Goal: Task Accomplishment & Management: Use online tool/utility

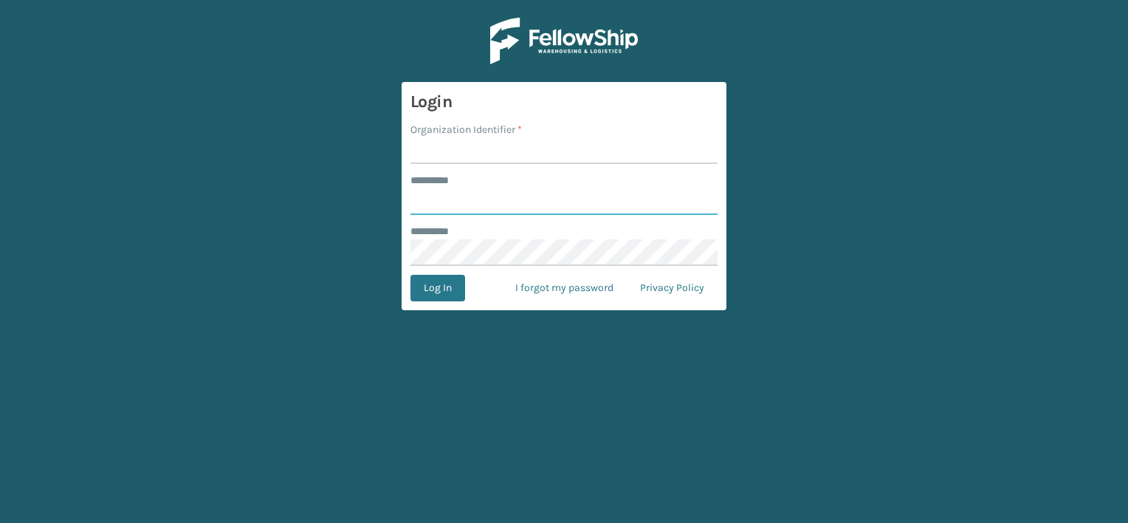
type input "***"
type input "f"
click at [493, 154] on input "f" at bounding box center [563, 150] width 307 height 27
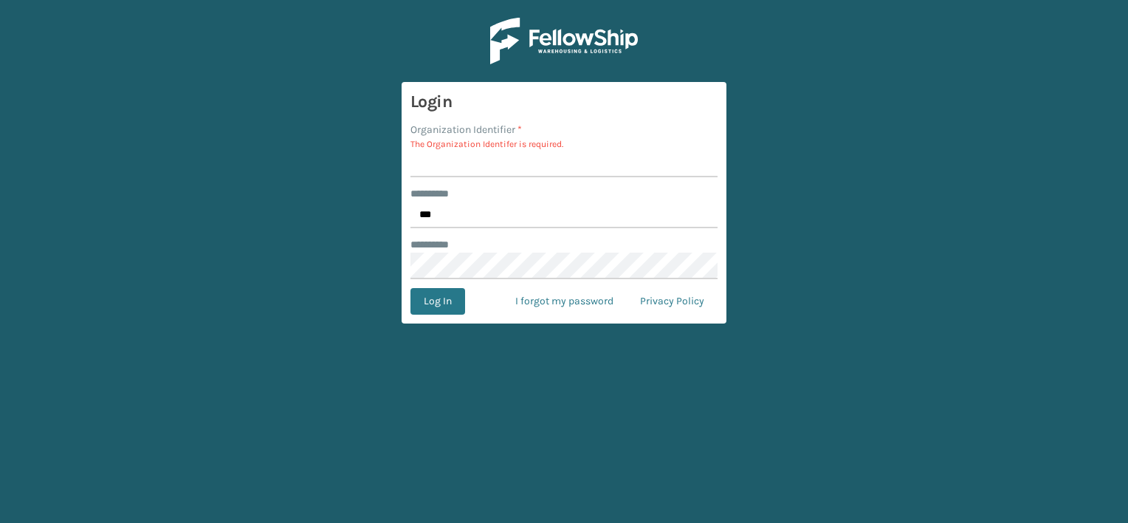
drag, startPoint x: 483, startPoint y: 165, endPoint x: 489, endPoint y: 159, distance: 8.9
click at [483, 165] on input "Organization Identifier *" at bounding box center [563, 164] width 307 height 27
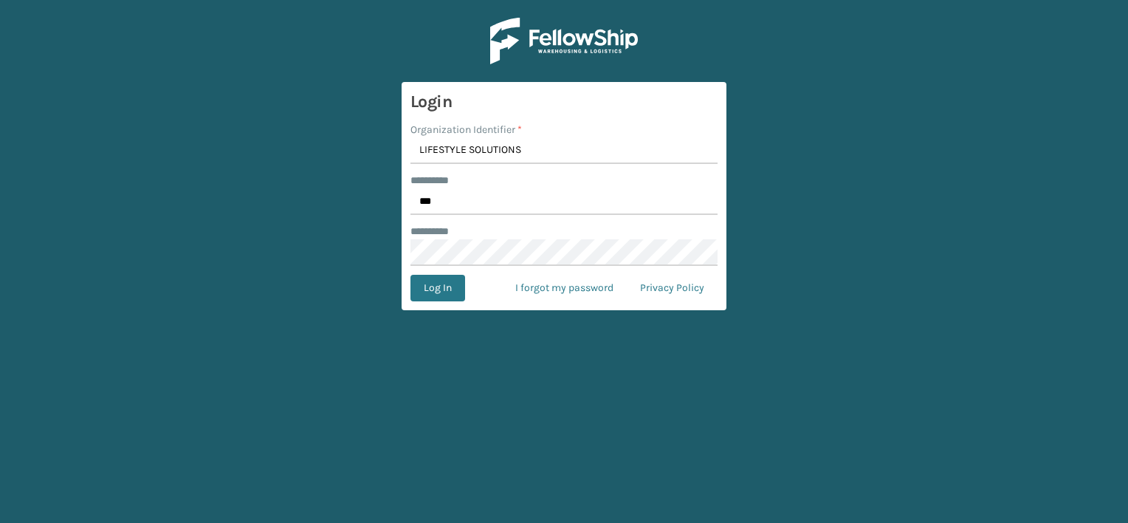
click at [468, 150] on input "LIFESTYLE SOLUTIONS" at bounding box center [563, 150] width 307 height 27
drag, startPoint x: 466, startPoint y: 150, endPoint x: 571, endPoint y: 164, distance: 106.5
click at [571, 164] on input "LIFESTYLE SOLUTIONS" at bounding box center [563, 150] width 307 height 27
type input "LIFESTYLE"
drag, startPoint x: 440, startPoint y: 292, endPoint x: 485, endPoint y: 289, distance: 45.1
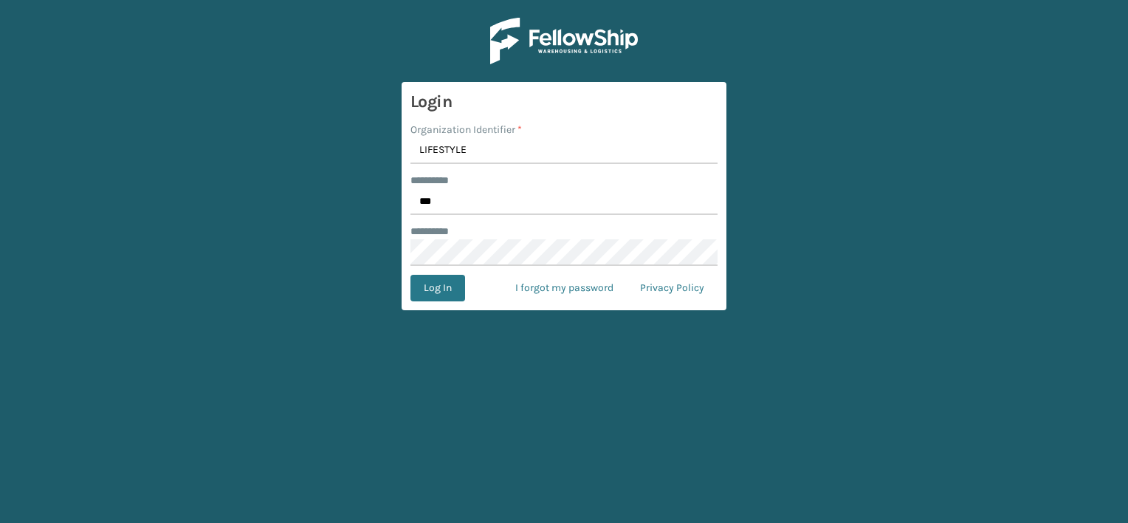
click at [440, 292] on button "Log In" at bounding box center [437, 288] width 55 height 27
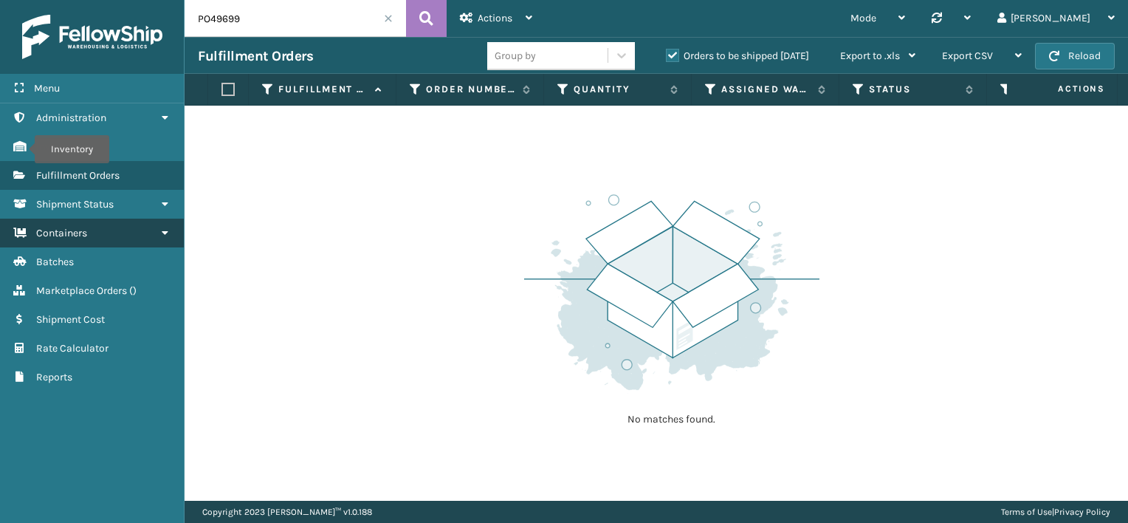
click at [98, 236] on link "Inventory Containers" at bounding box center [92, 232] width 184 height 29
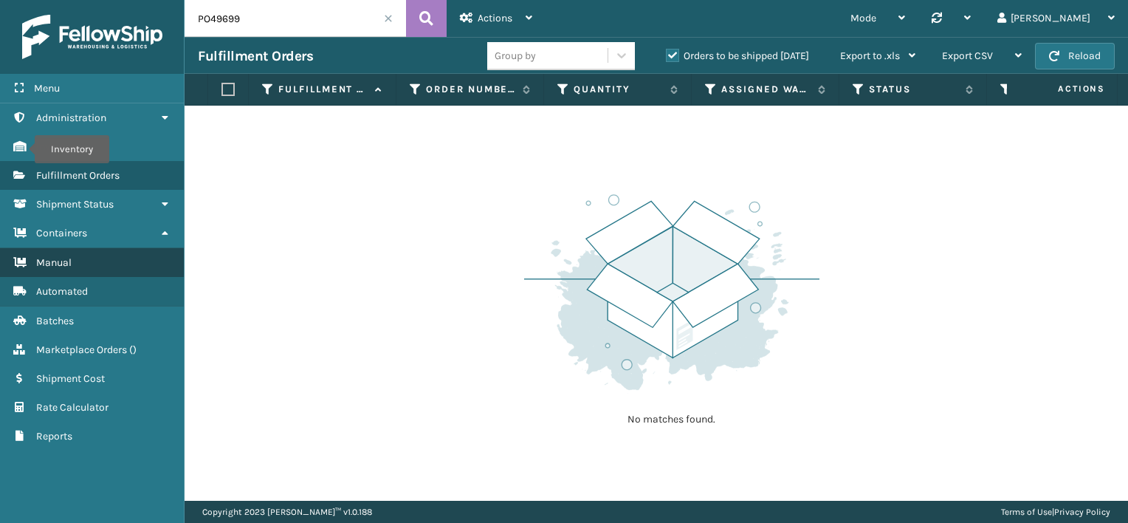
click at [97, 268] on link "Manual" at bounding box center [92, 262] width 184 height 29
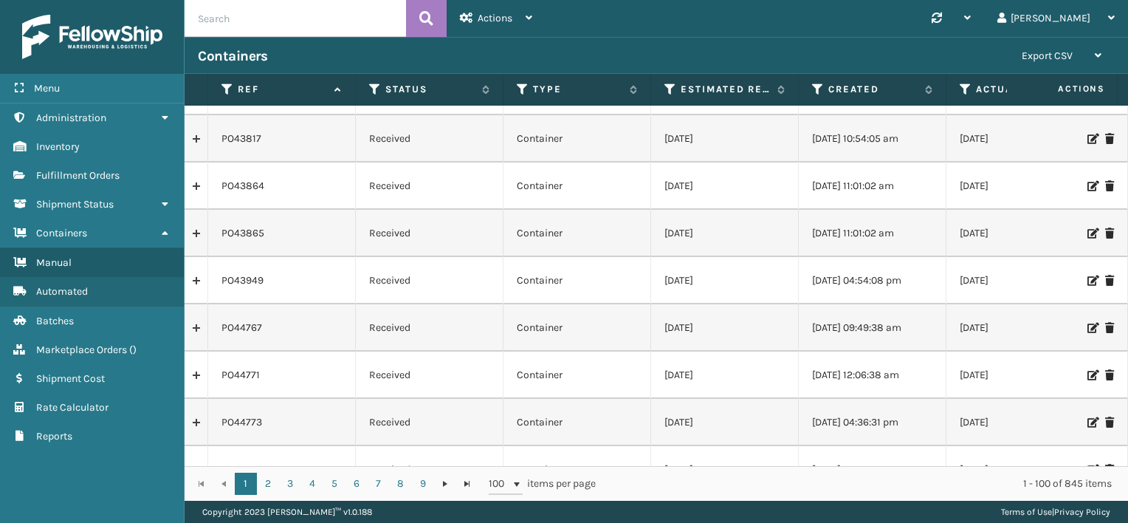
scroll to position [74, 0]
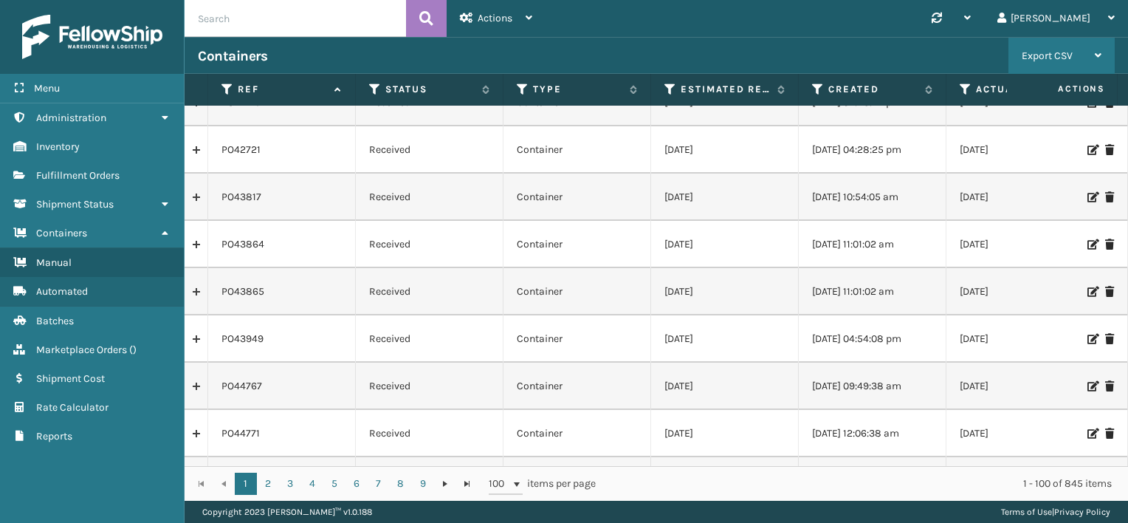
click at [1094, 57] on div "Export CSV" at bounding box center [1061, 56] width 80 height 37
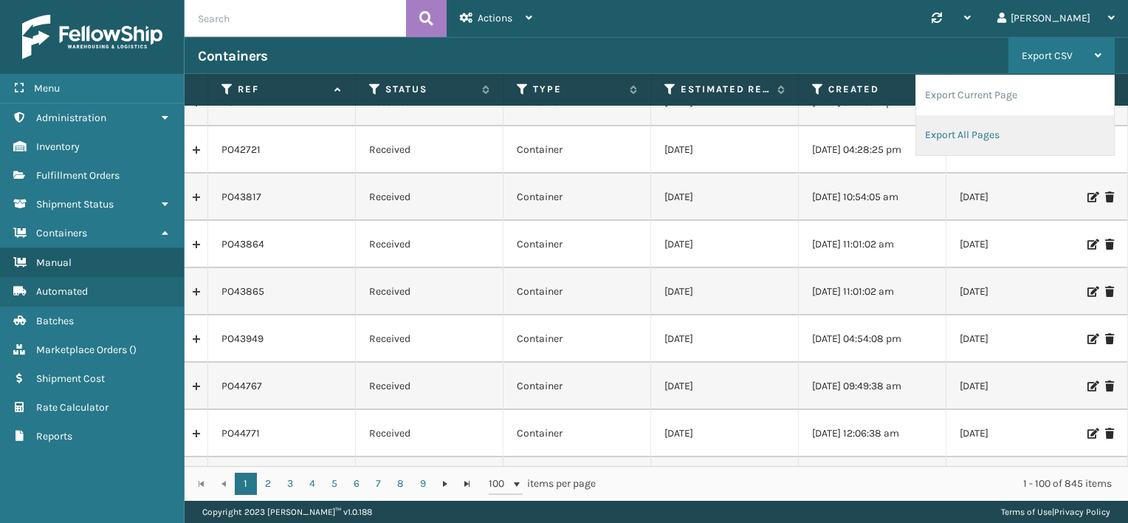
click at [975, 140] on li "Export All Pages" at bounding box center [1015, 135] width 198 height 40
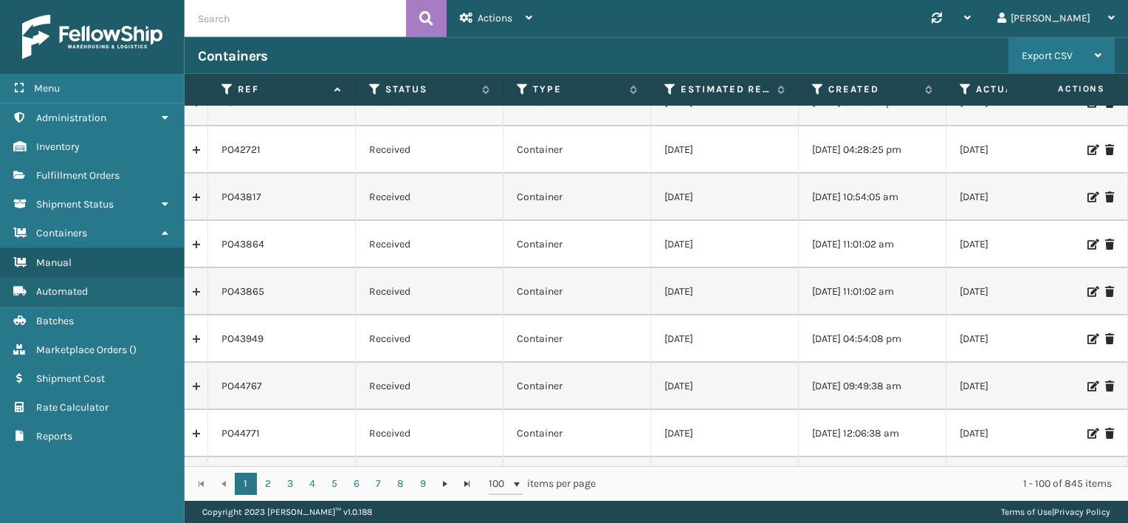
click at [1093, 54] on div "Export CSV" at bounding box center [1061, 56] width 80 height 37
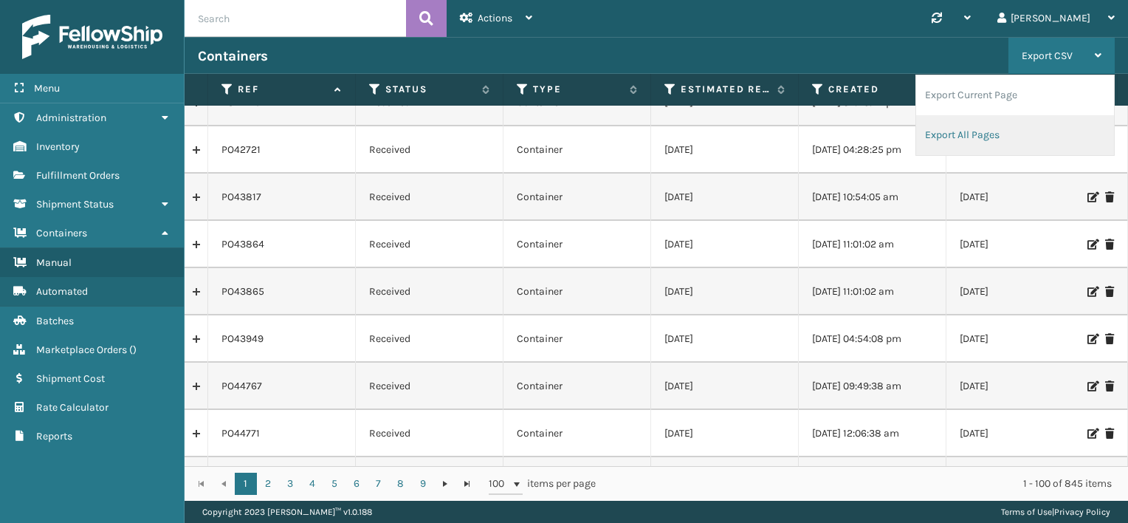
click at [971, 131] on li "Export All Pages" at bounding box center [1015, 135] width 198 height 40
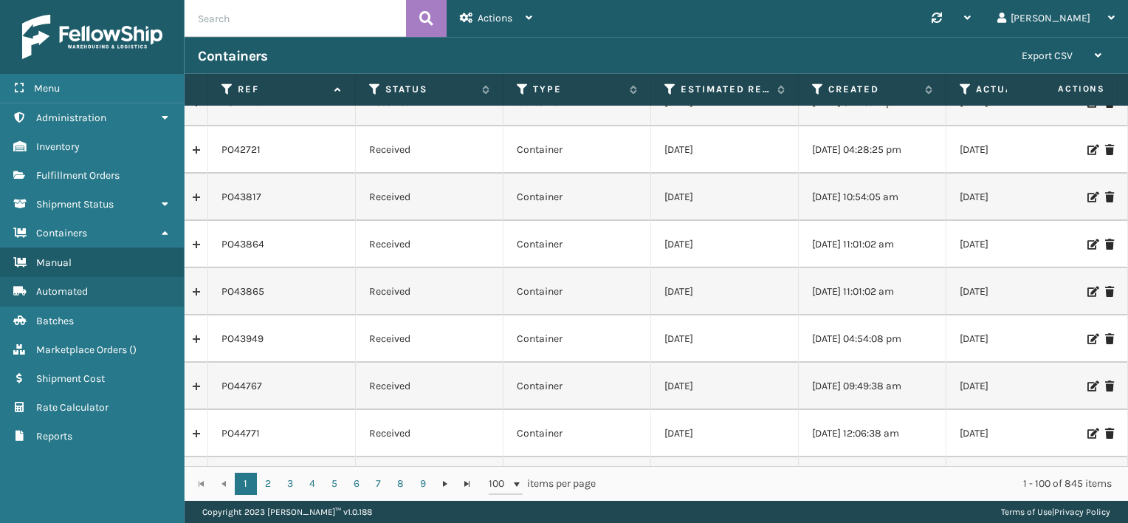
click at [292, 18] on input "text" at bounding box center [295, 18] width 221 height 37
paste input "PO49655"
click at [425, 18] on icon at bounding box center [426, 18] width 14 height 22
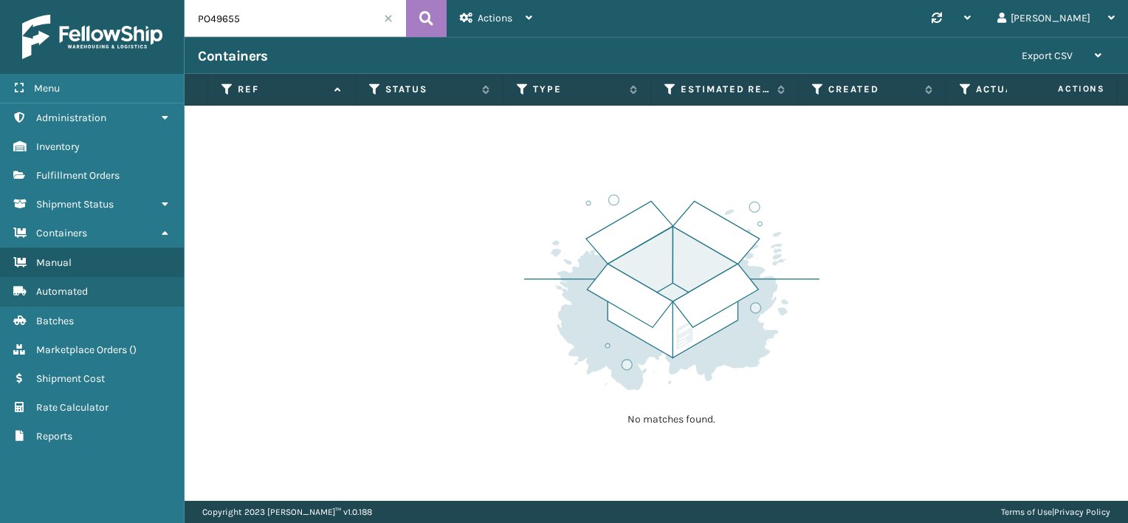
click at [221, 21] on input "PO49655" at bounding box center [295, 18] width 221 height 37
paste input "710"
click at [426, 17] on icon at bounding box center [426, 18] width 14 height 22
click at [213, 18] on input "PO49710" at bounding box center [295, 18] width 221 height 37
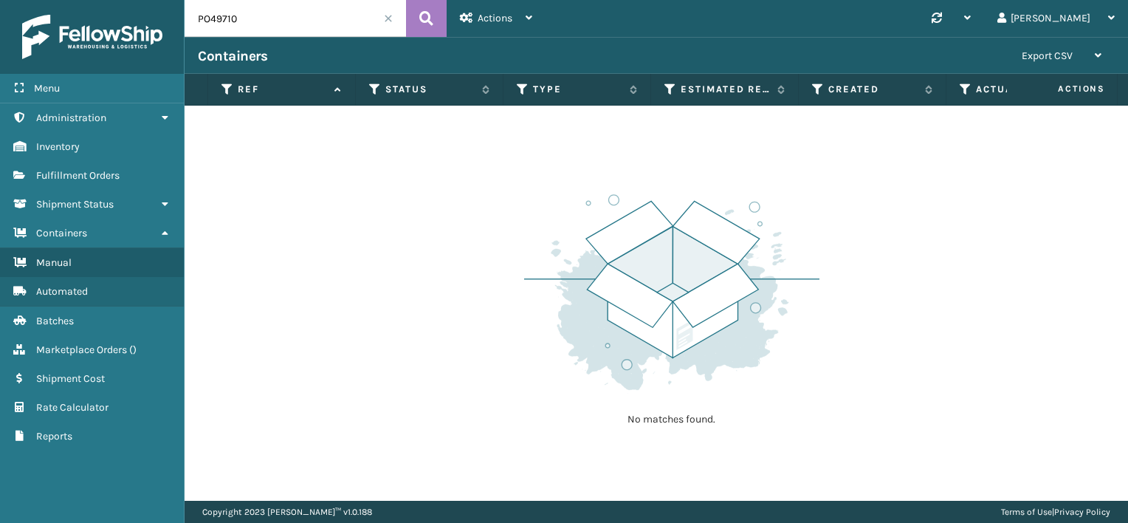
click at [213, 18] on input "PO49710" at bounding box center [295, 18] width 221 height 37
paste input "1"
click at [422, 21] on icon at bounding box center [426, 18] width 14 height 22
click at [224, 19] on input "PO49711" at bounding box center [295, 18] width 221 height 37
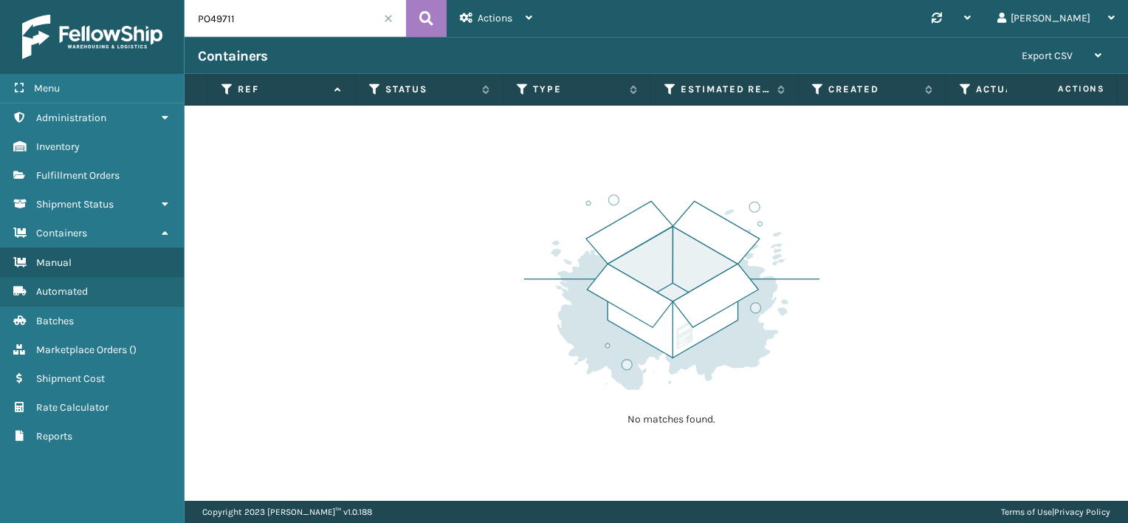
paste input "23"
click at [420, 15] on icon at bounding box center [426, 18] width 14 height 22
click at [215, 24] on input "PO49723" at bounding box center [295, 18] width 221 height 37
paste input "50405"
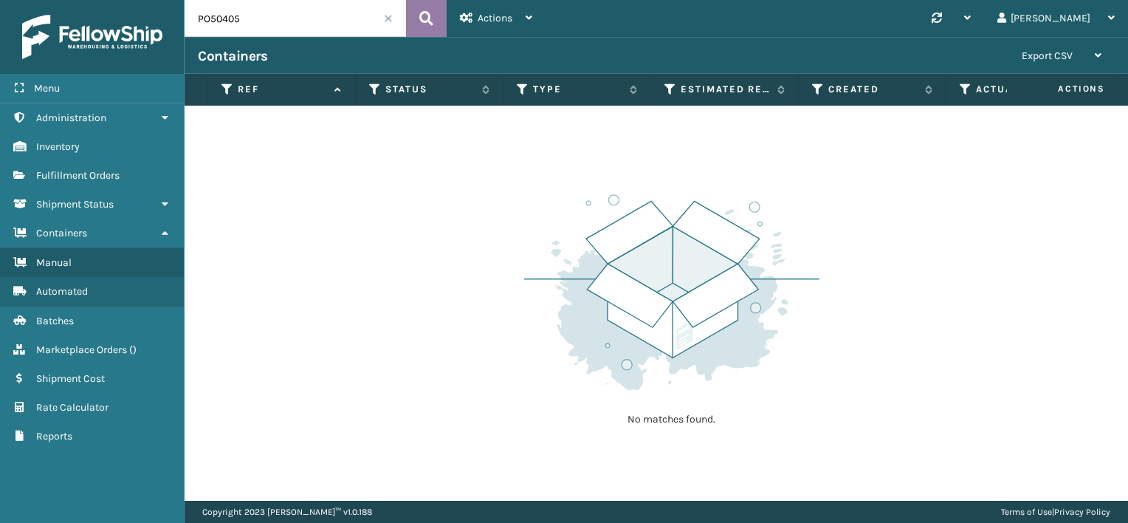
click at [426, 19] on icon at bounding box center [426, 18] width 14 height 22
click at [209, 16] on input "PO50405" at bounding box center [295, 18] width 221 height 37
paste input "93"
click at [428, 12] on icon at bounding box center [426, 18] width 14 height 22
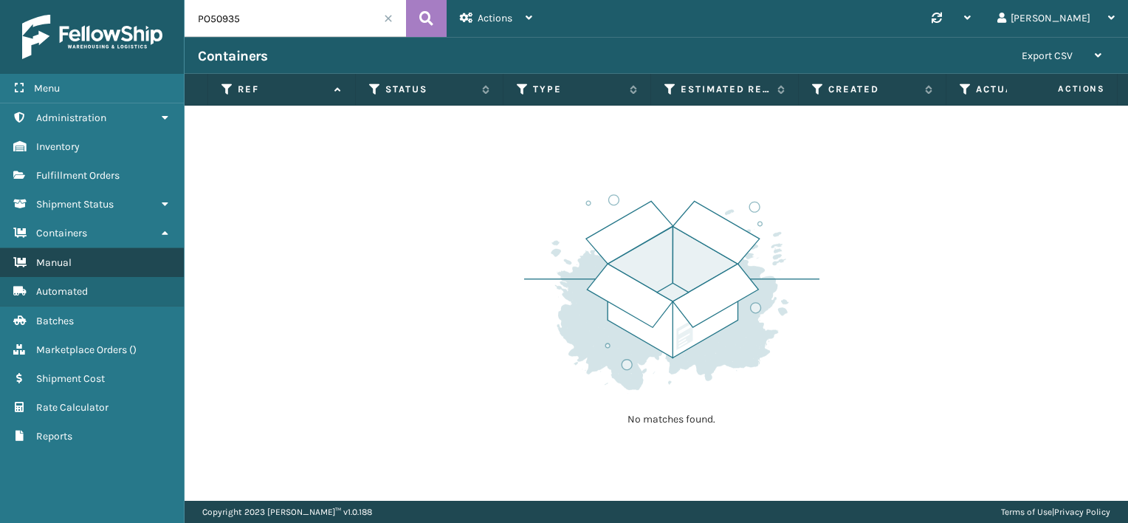
click at [120, 263] on link "Manual" at bounding box center [92, 262] width 184 height 29
drag, startPoint x: 314, startPoint y: 27, endPoint x: 217, endPoint y: 18, distance: 97.9
click at [217, 18] on input "PO50935" at bounding box center [295, 18] width 221 height 37
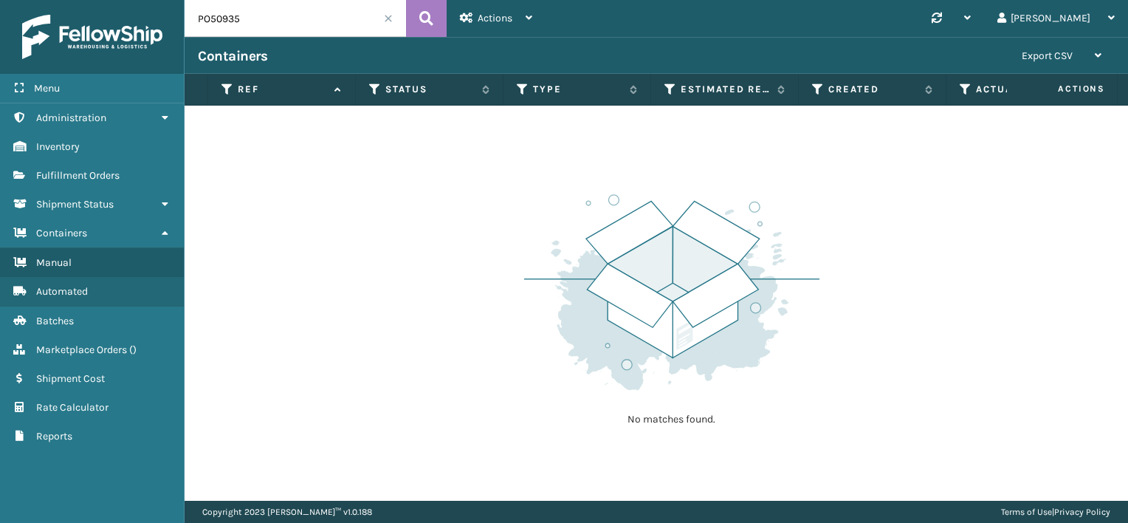
paste input "48281"
type input "PO48281"
click at [418, 17] on button at bounding box center [426, 18] width 41 height 37
